Goal: Information Seeking & Learning: Check status

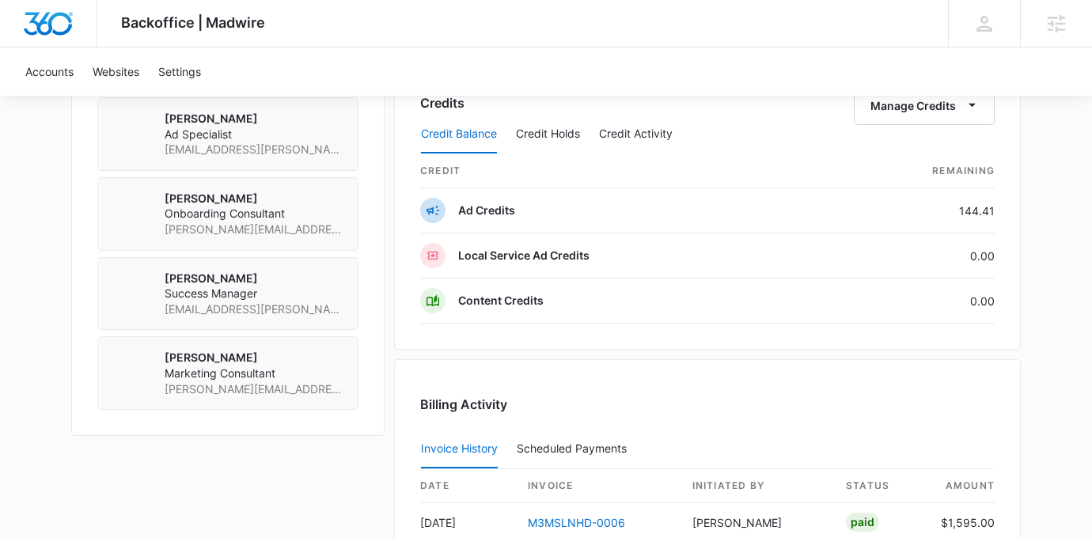
scroll to position [1167, 0]
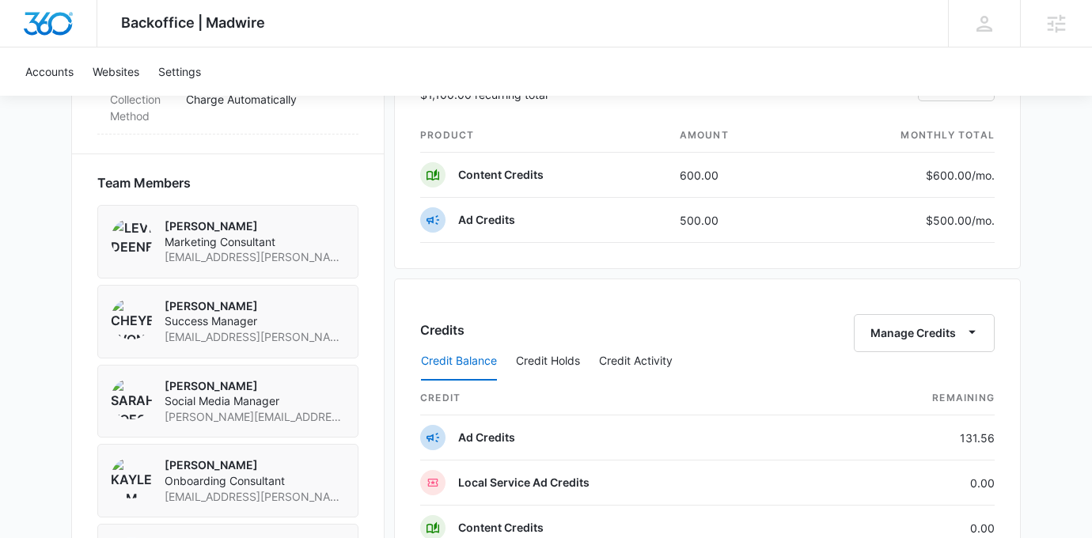
scroll to position [1066, 0]
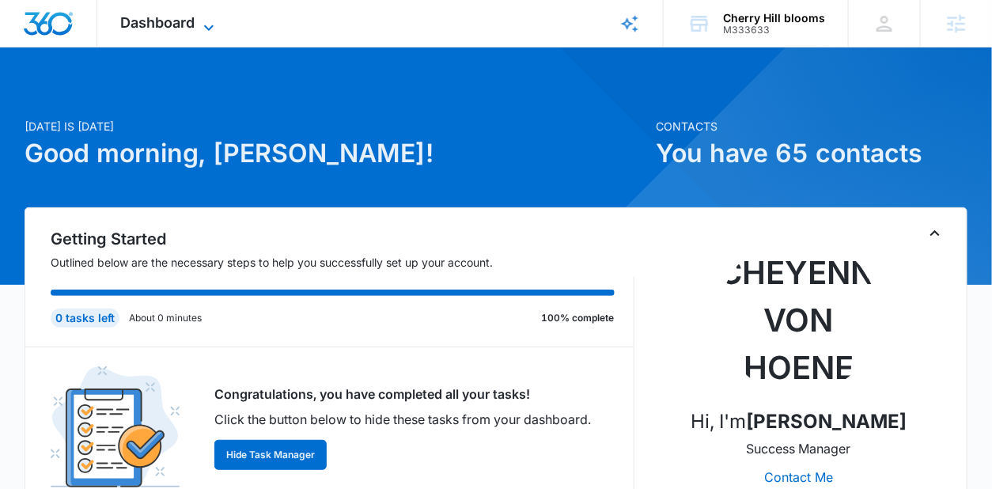
click at [176, 20] on span "Dashboard" at bounding box center [158, 22] width 74 height 17
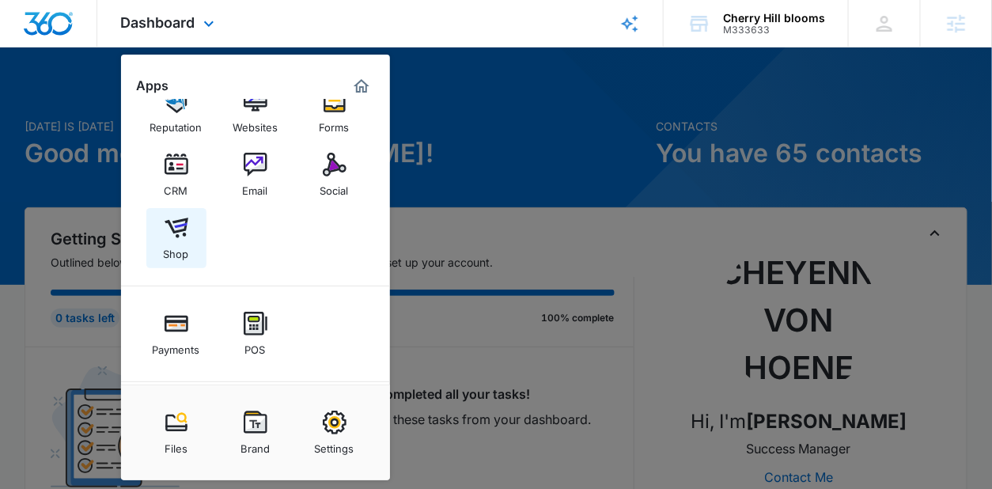
scroll to position [32, 0]
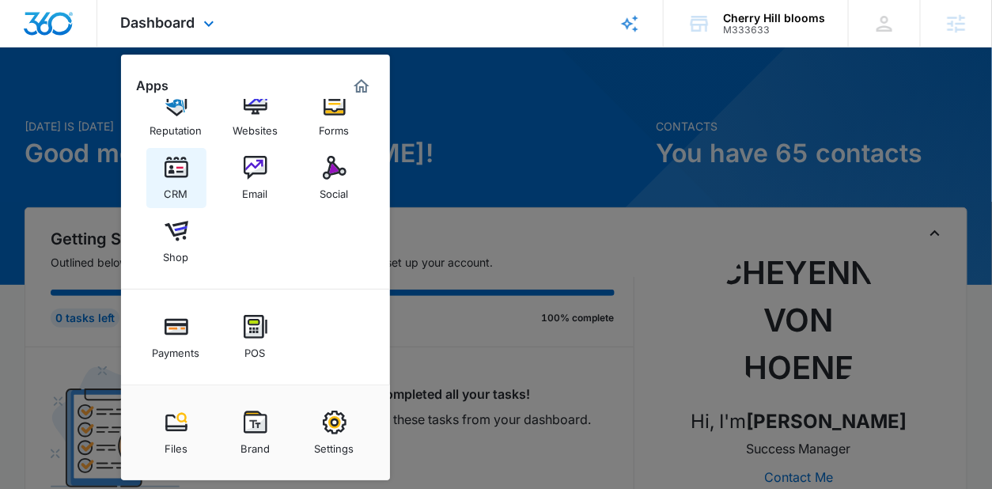
click at [176, 160] on img at bounding box center [177, 168] width 24 height 24
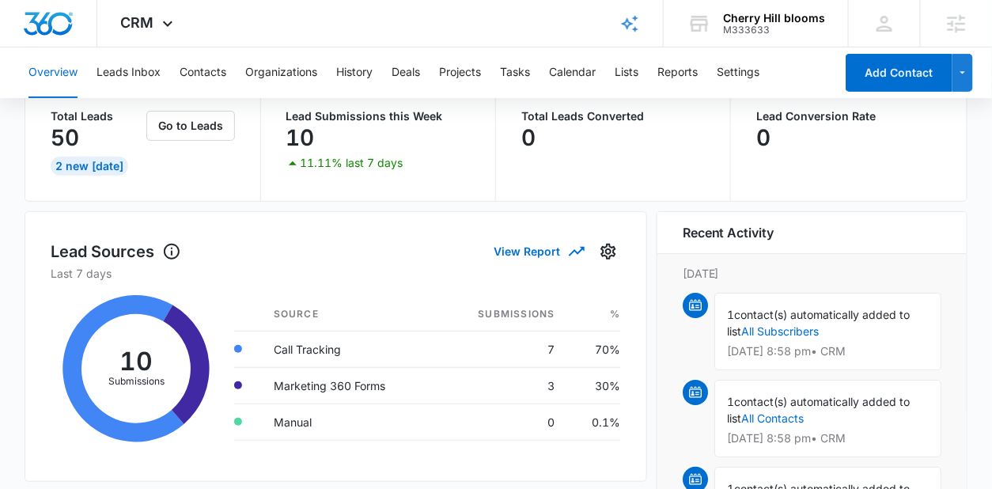
scroll to position [103, 0]
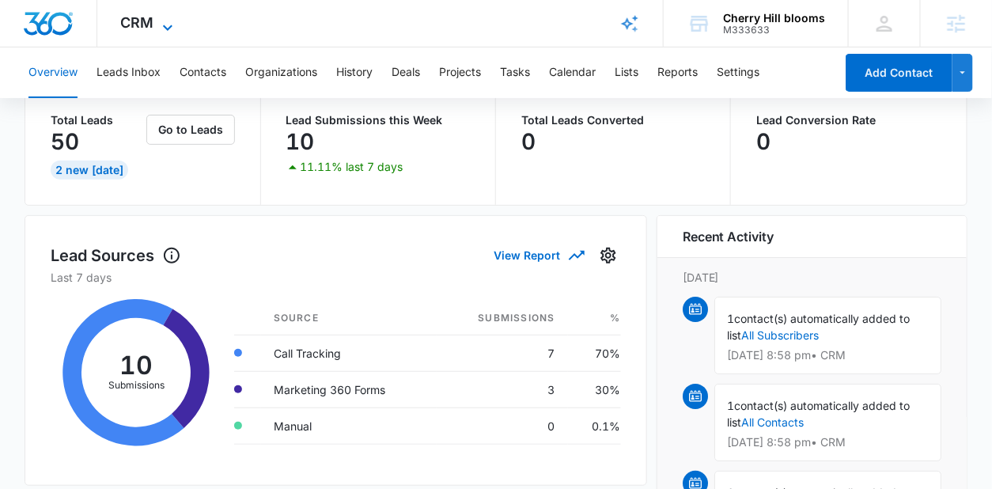
click at [153, 21] on span "CRM" at bounding box center [137, 22] width 33 height 17
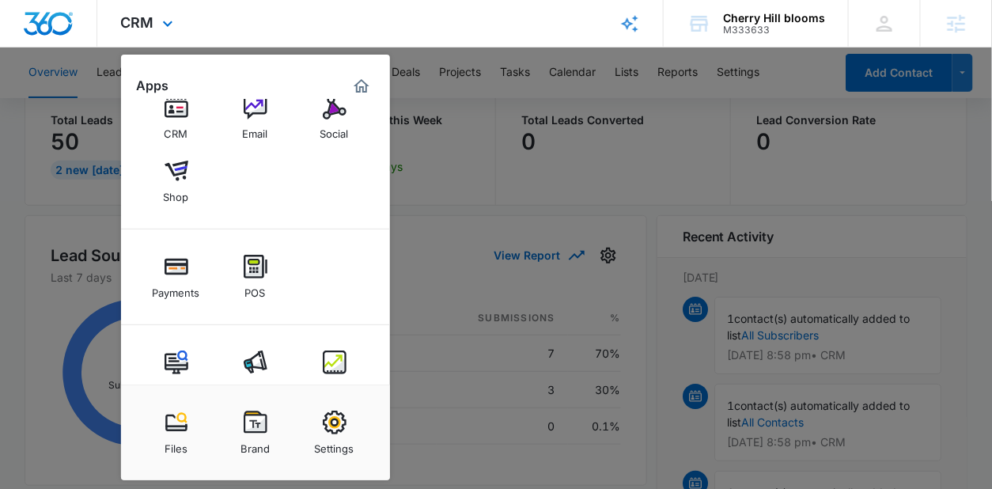
scroll to position [127, 0]
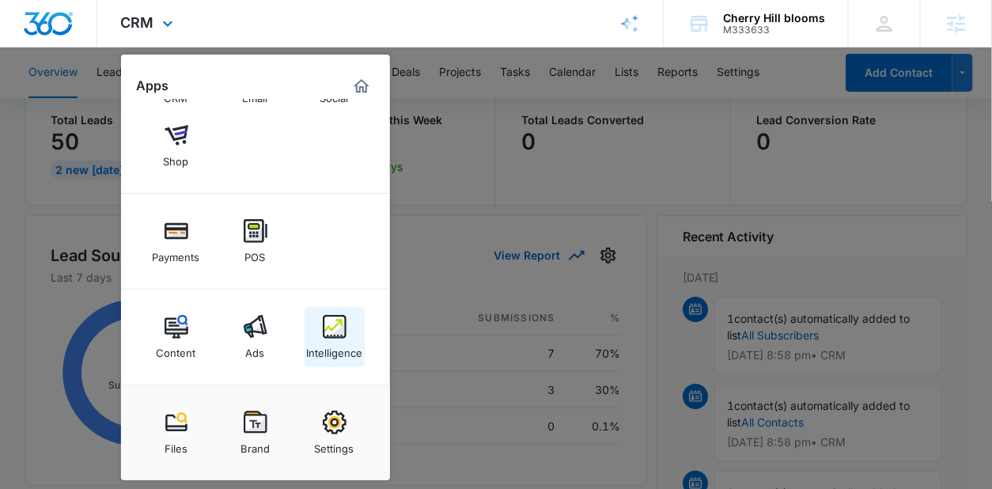
click at [318, 345] on div "Intelligence" at bounding box center [334, 349] width 56 height 21
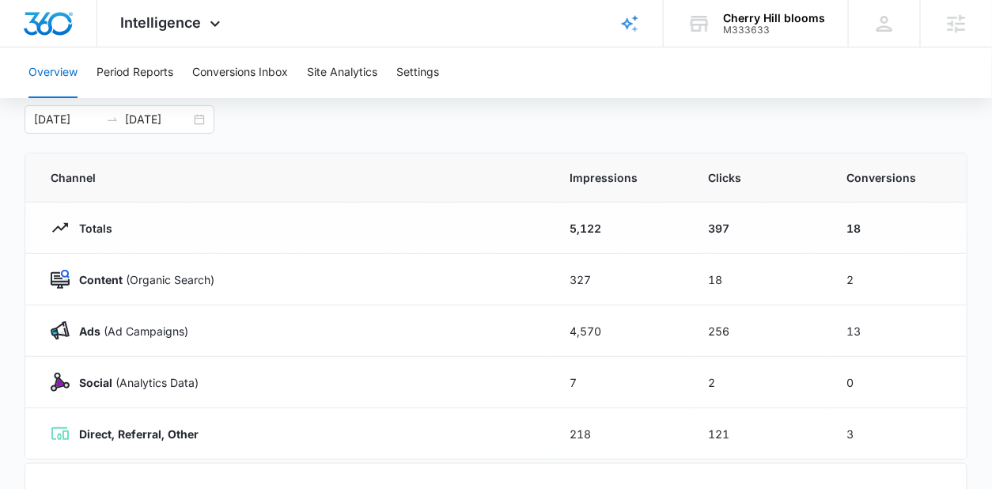
scroll to position [83, 0]
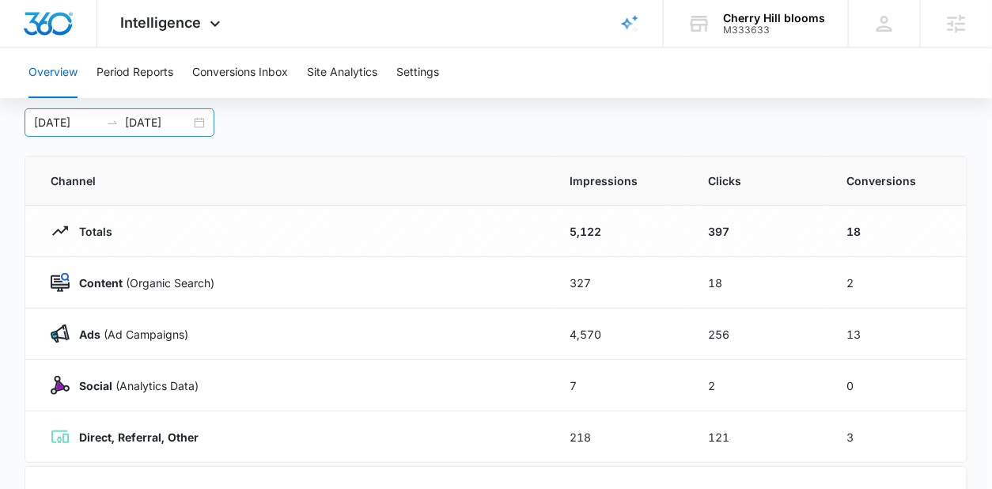
click at [199, 121] on div "[DATE] [DATE]" at bounding box center [120, 122] width 190 height 28
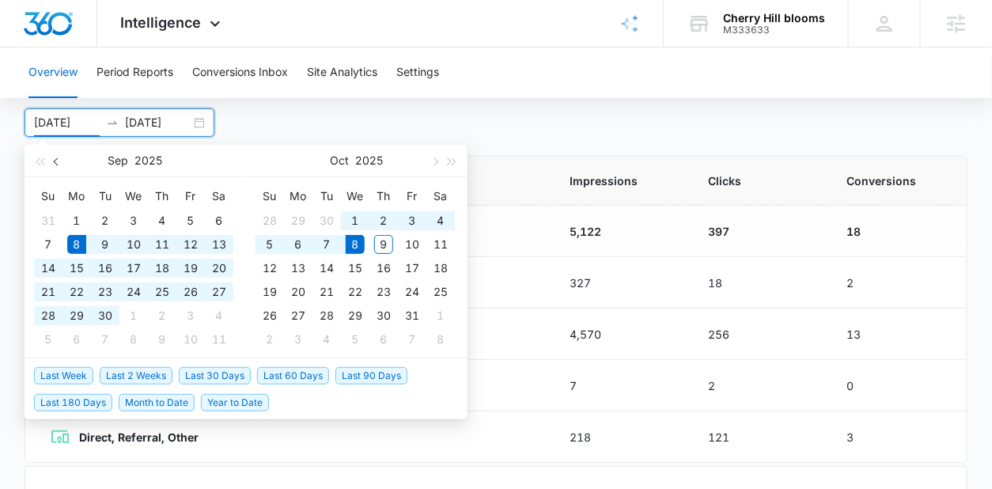
click at [54, 165] on button "button" at bounding box center [56, 161] width 17 height 32
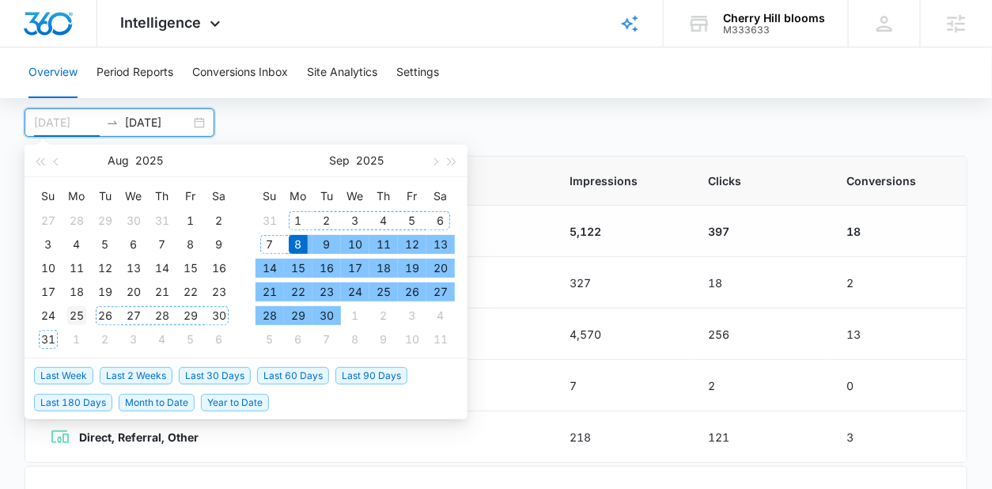
type input "[DATE]"
click at [79, 310] on div "25" at bounding box center [76, 315] width 19 height 19
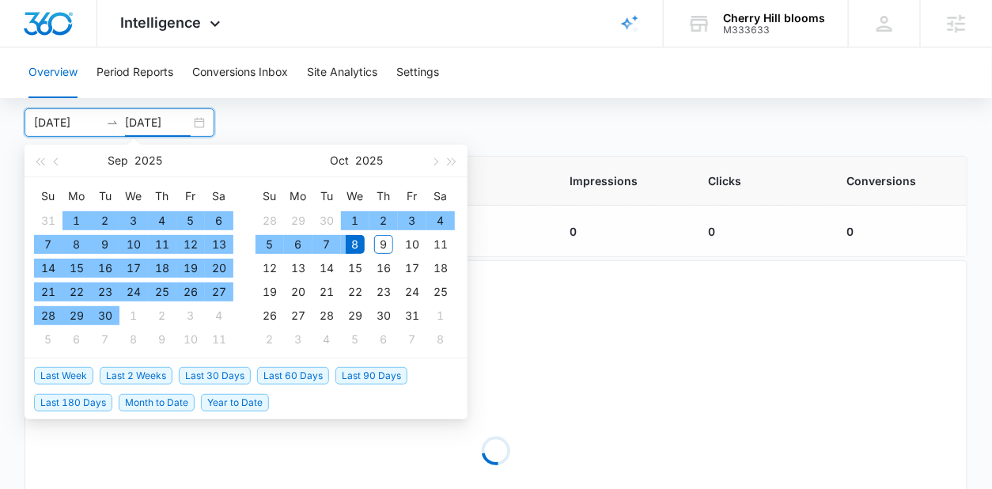
type input "[DATE]"
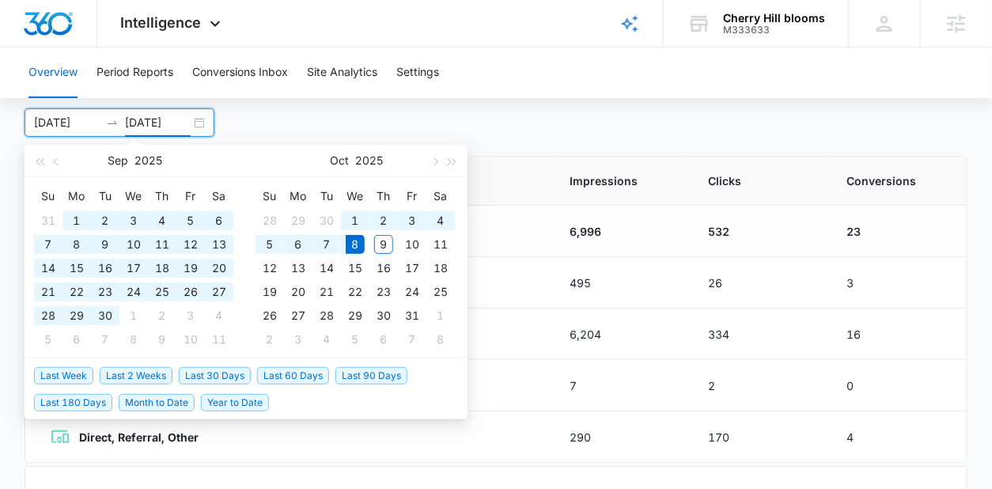
click at [495, 139] on div "Overview [DATE] [DATE] [DATE] Su Mo Tu We Th Fr Sa 31 1 2 3 4 5 6 7 8 9 10 11 1…" at bounding box center [496, 481] width 942 height 831
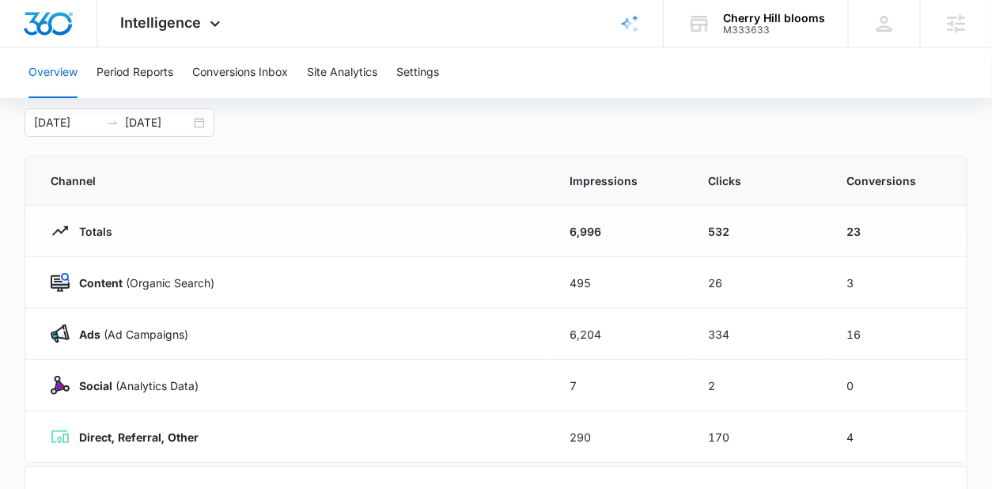
scroll to position [489, 0]
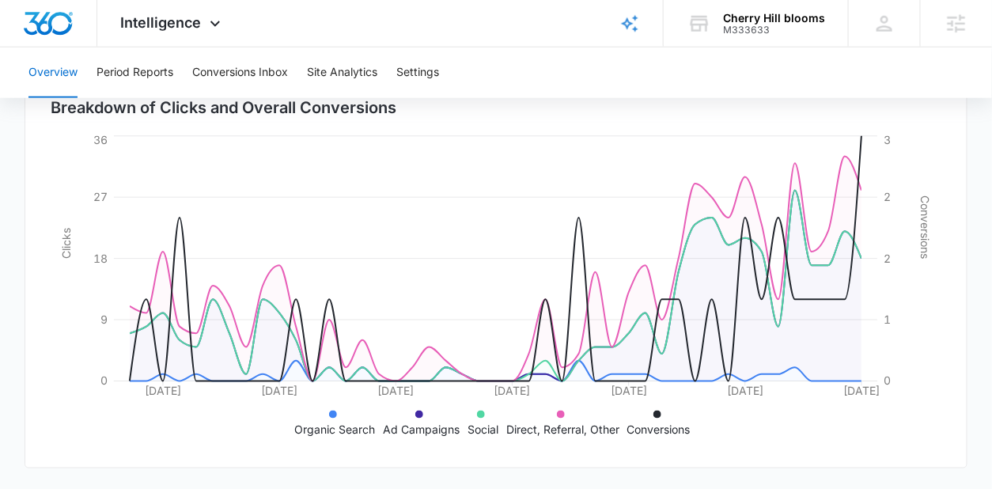
click at [494, 139] on div "Overview [DATE] [DATE] [DATE] Su Mo Tu We Th Fr Sa 31 1 2 3 4 5 6 7 8 9 10 11 1…" at bounding box center [496, 75] width 942 height 831
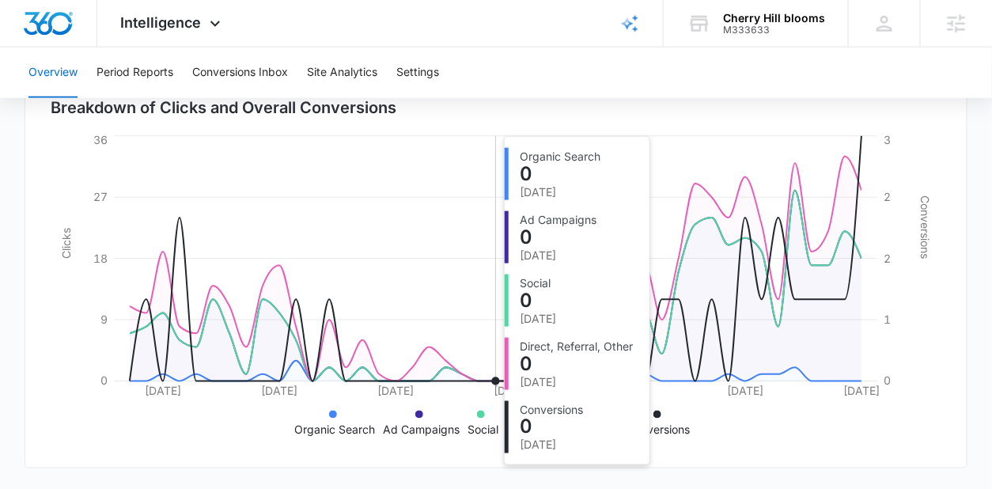
click at [487, 136] on icon "[DATE] [DATE] [DATE] [DATE] [DATE] [DATE] [DATE] 0 9 18 27 36 Clicks 0 1 2 2 3 …" at bounding box center [496, 287] width 890 height 310
